Goal: Communication & Community: Ask a question

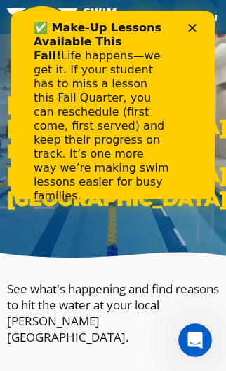
click at [193, 336] on icon "Open Intercom Messenger" at bounding box center [195, 340] width 23 height 23
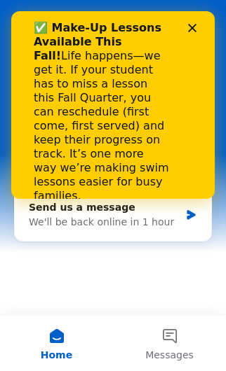
click at [190, 29] on polygon "Close" at bounding box center [192, 28] width 8 height 8
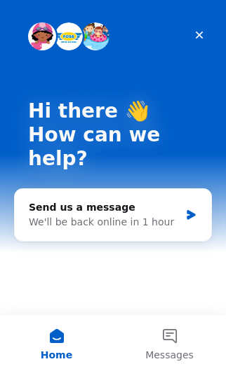
click at [41, 215] on div "We'll be back online in 1 hour" at bounding box center [104, 222] width 151 height 15
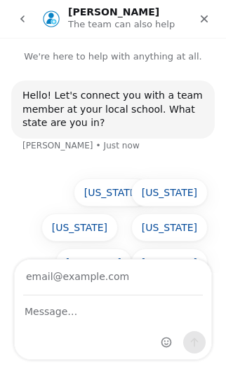
click at [35, 282] on input "Your email" at bounding box center [112, 278] width 179 height 36
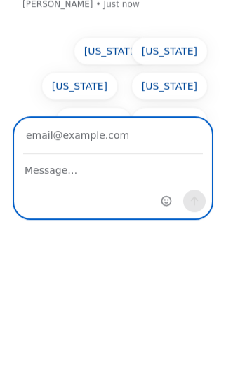
type input "[EMAIL_ADDRESS][DOMAIN_NAME]"
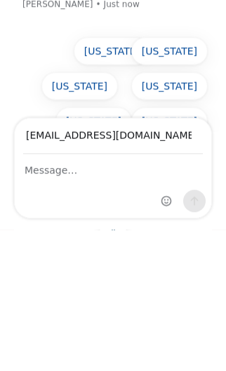
scroll to position [163, 0]
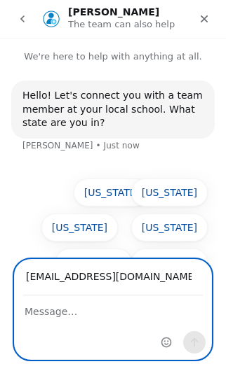
click at [34, 319] on textarea "Message…" at bounding box center [113, 308] width 196 height 24
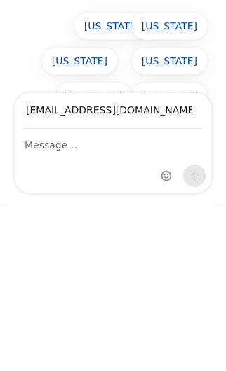
click at [178, 28] on button "[US_STATE]" at bounding box center [169, 27] width 76 height 28
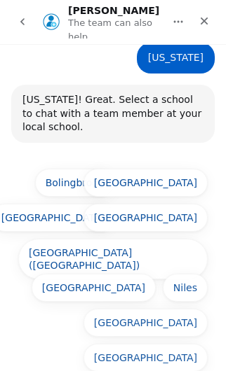
scroll to position [133, 0]
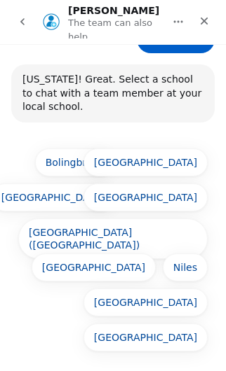
click at [80, 194] on button "[GEOGRAPHIC_DATA]" at bounding box center [53, 198] width 124 height 28
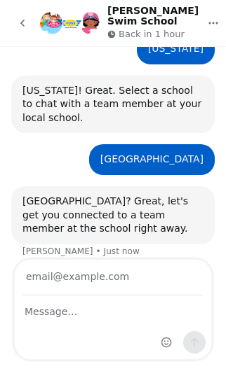
scroll to position [142, 0]
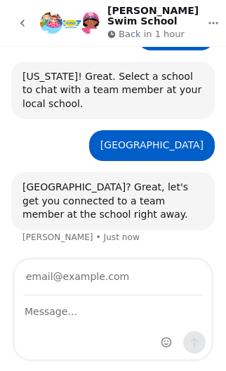
click at [35, 286] on input "Your email" at bounding box center [112, 278] width 179 height 36
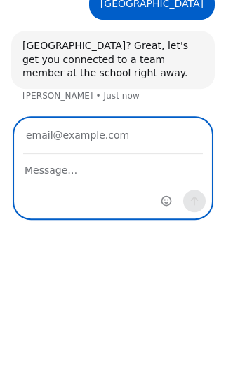
type input "[EMAIL_ADDRESS][DOMAIN_NAME]"
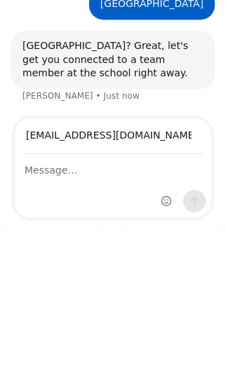
scroll to position [532, 0]
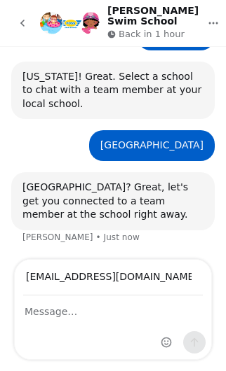
click at [50, 328] on div "Intercom messenger" at bounding box center [113, 327] width 196 height 63
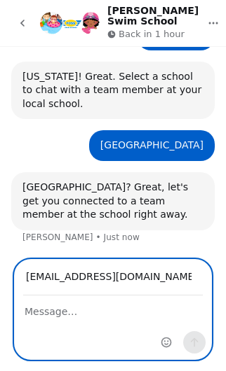
click at [43, 320] on textarea "Message…" at bounding box center [113, 308] width 196 height 24
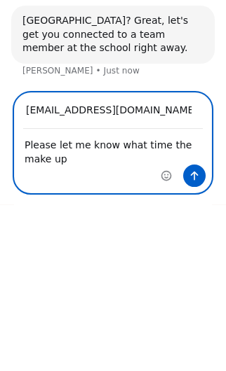
scroll to position [0, 0]
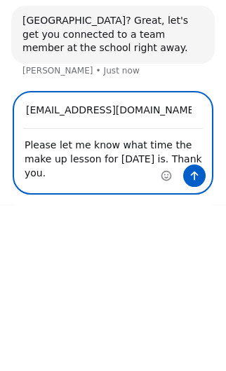
click at [74, 165] on textarea "Please let me know what time the make up lesson for [DATE] is. Thank you." at bounding box center [113, 156] width 196 height 52
click at [74, 164] on textarea "Please let me know what time the make up lesson for [DATE] is. Thank you." at bounding box center [113, 156] width 196 height 52
click at [109, 161] on textarea "Please let me know what time the make up lesson [DATE] is. Thank you." at bounding box center [113, 156] width 196 height 52
click at [28, 145] on textarea "Please let me know what time the make up lesson [DATE] is. Thank you." at bounding box center [113, 156] width 196 height 52
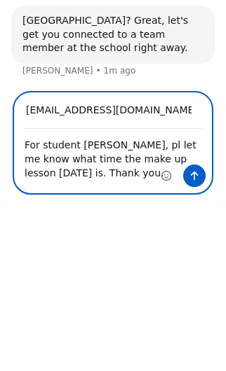
type textarea "For student [PERSON_NAME], please let me know what time the make up lesson [DAT…"
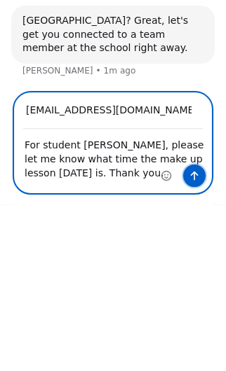
click at [191, 176] on icon "Send a message…" at bounding box center [195, 176] width 8 height 9
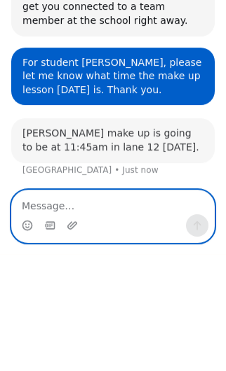
scroll to position [200, 0]
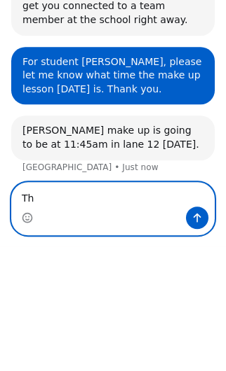
type textarea "T"
type textarea "Got it. Thanks!"
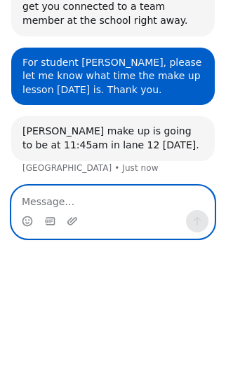
scroll to position [242, 0]
